Goal: Navigation & Orientation: Go to known website

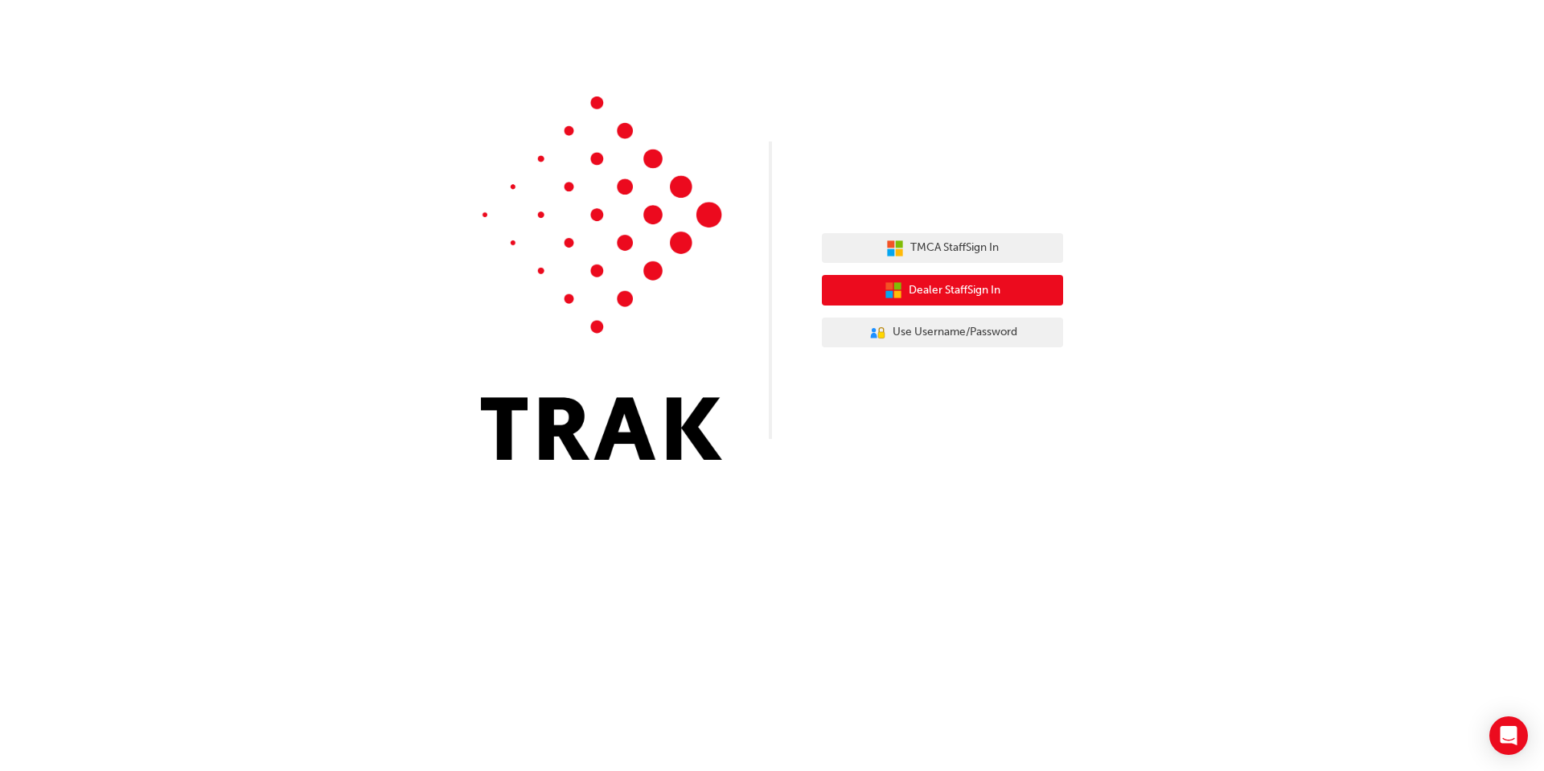
click at [940, 290] on span "Dealer Staff Sign In" at bounding box center [955, 290] width 92 height 18
